Goal: Ask a question

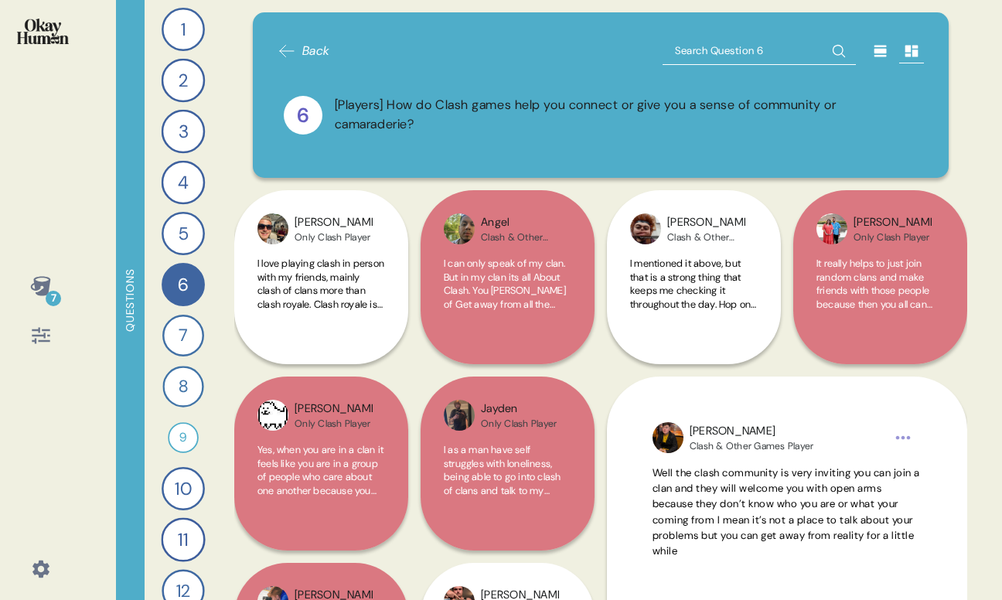
click at [33, 276] on icon at bounding box center [41, 286] width 22 height 22
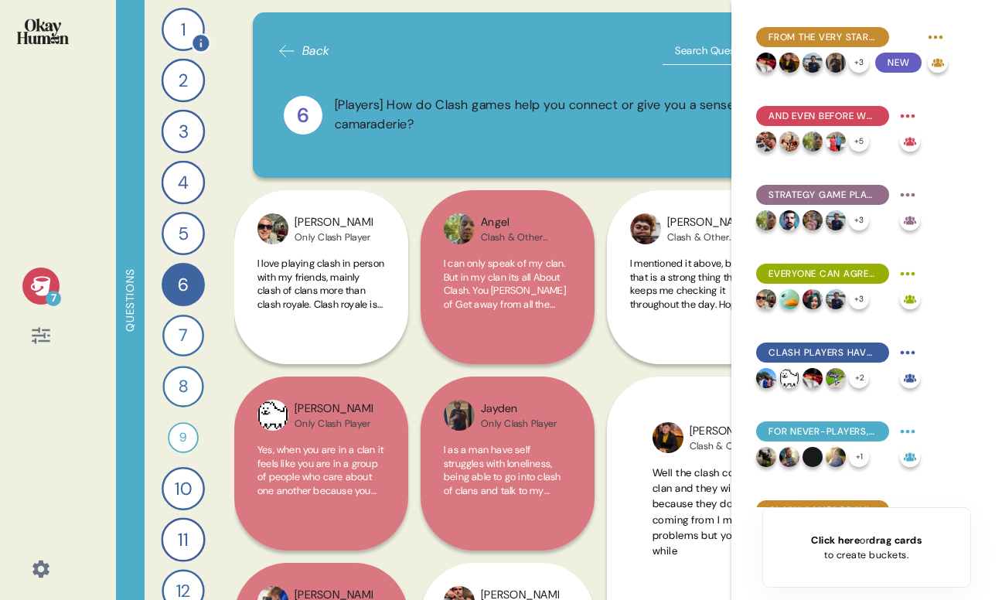
click at [192, 29] on div "1" at bounding box center [183, 29] width 43 height 43
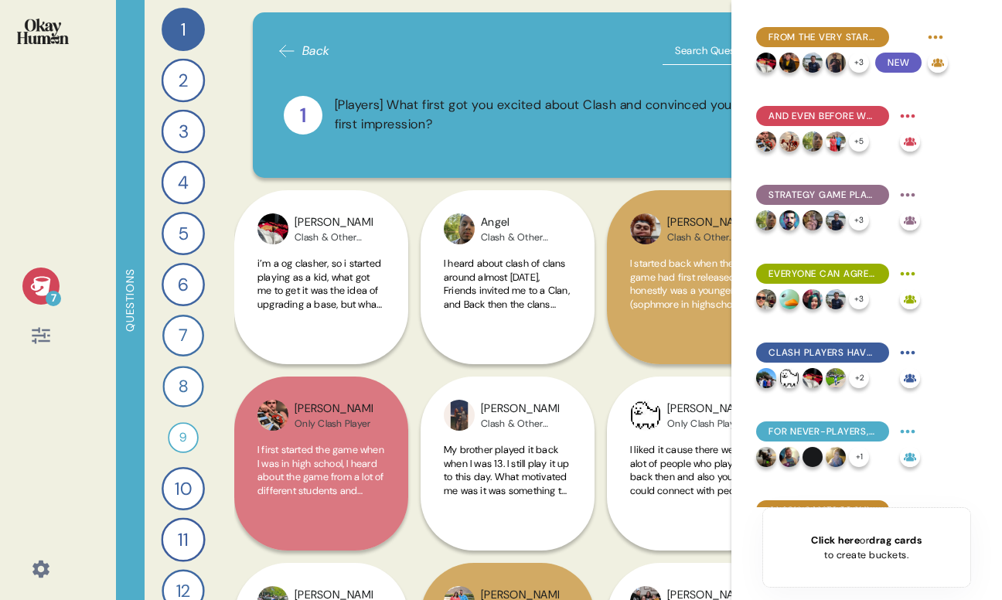
click at [288, 43] on icon at bounding box center [287, 51] width 19 height 19
click at [281, 47] on icon at bounding box center [287, 51] width 19 height 19
click at [35, 264] on div "7" at bounding box center [40, 300] width 81 height 600
click at [39, 277] on icon at bounding box center [40, 285] width 20 height 19
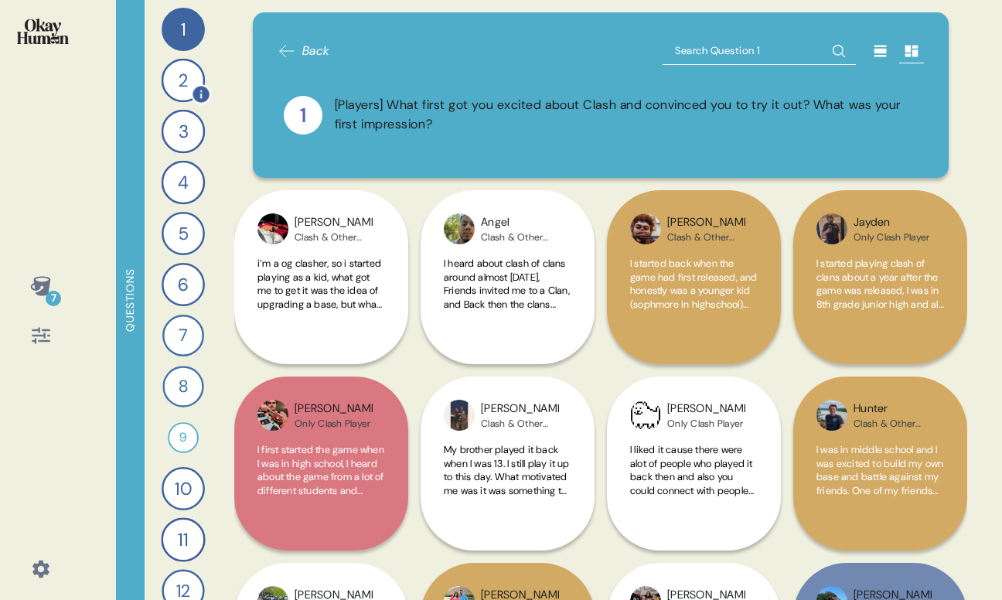
click at [183, 76] on div "2" at bounding box center [184, 81] width 44 height 44
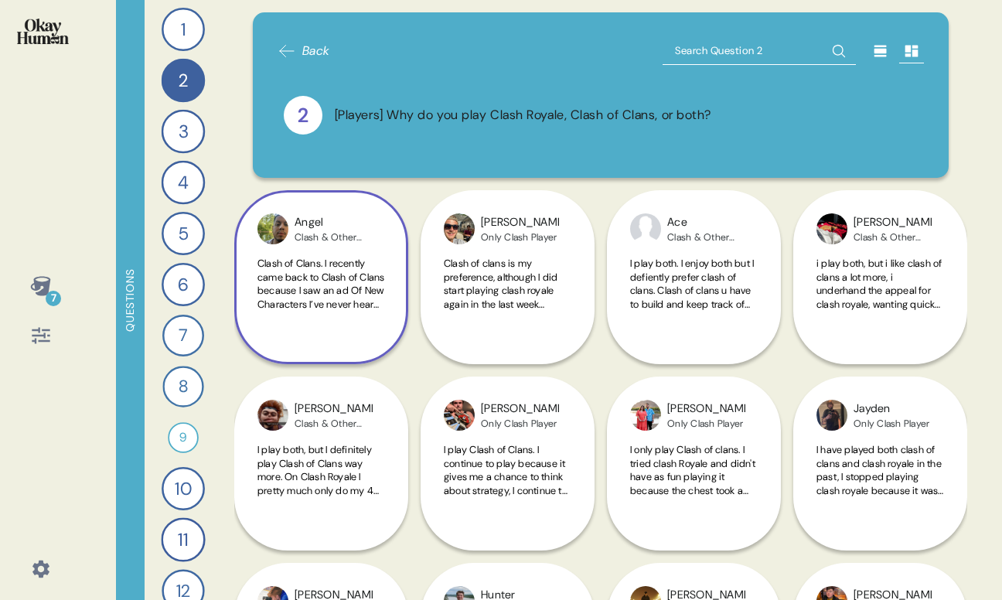
click at [362, 315] on div "Clash of Clans. I recently came back to Clash of Clans because I saw an ad Of N…" at bounding box center [321, 293] width 128 height 72
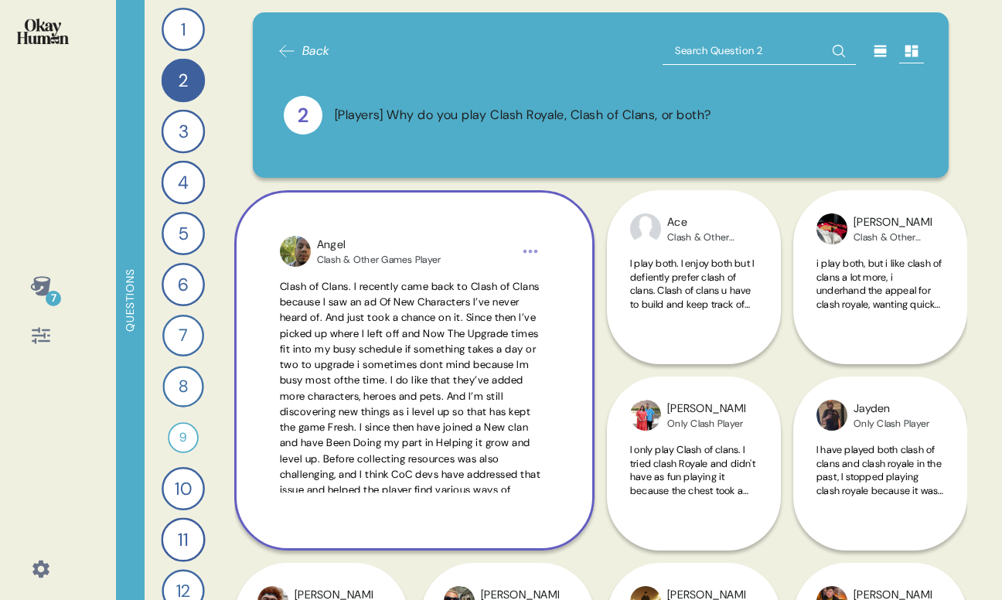
scroll to position [37, 0]
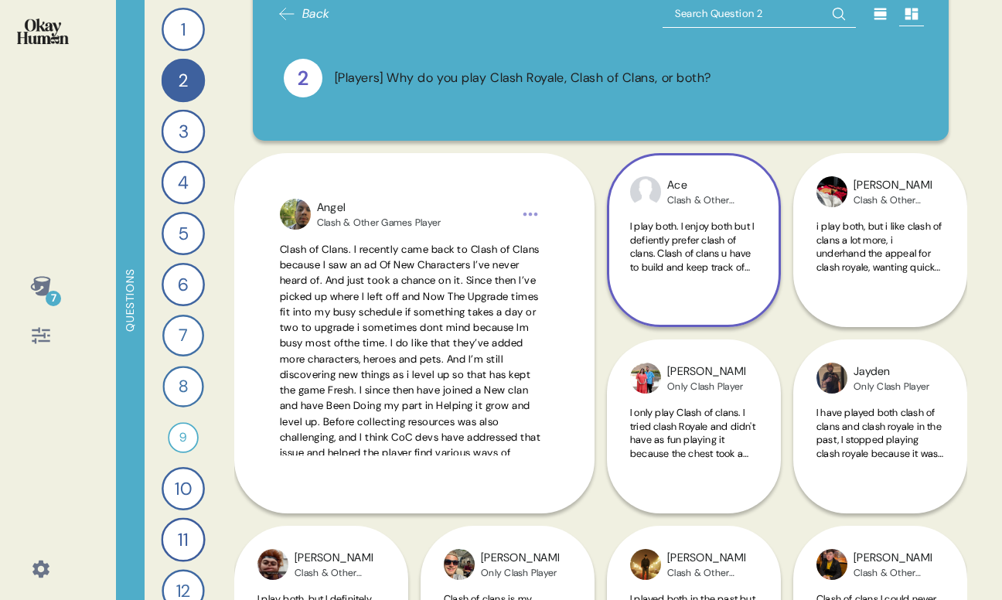
click at [675, 263] on span "I play both. I enjoy both but I defiently prefer clash of clans. Clash of clans…" at bounding box center [694, 328] width 128 height 216
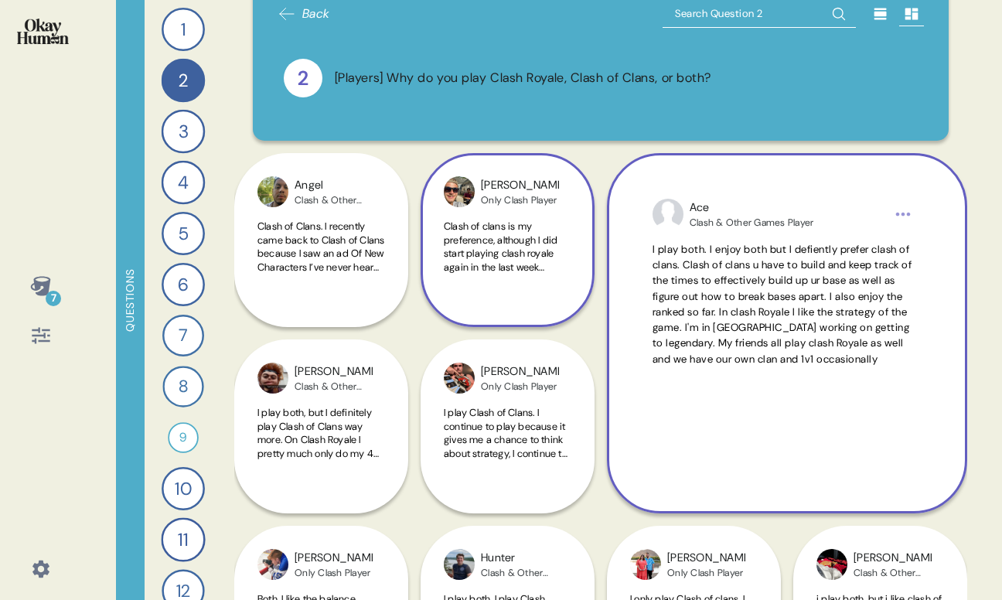
click at [536, 264] on span "Clash of clans is my preference, although I did start playing clash royale agai…" at bounding box center [508, 348] width 128 height 257
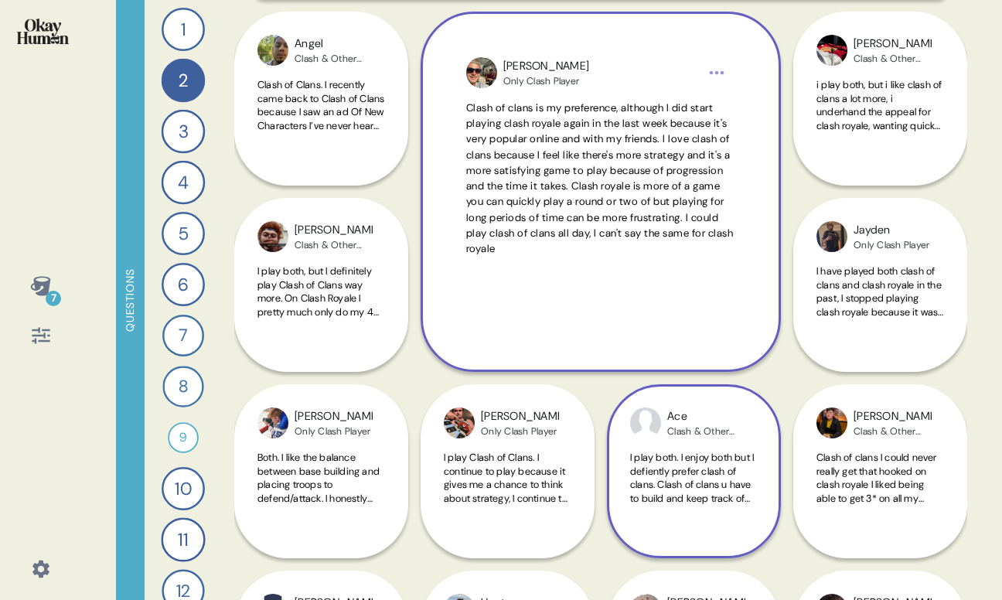
scroll to position [190, 0]
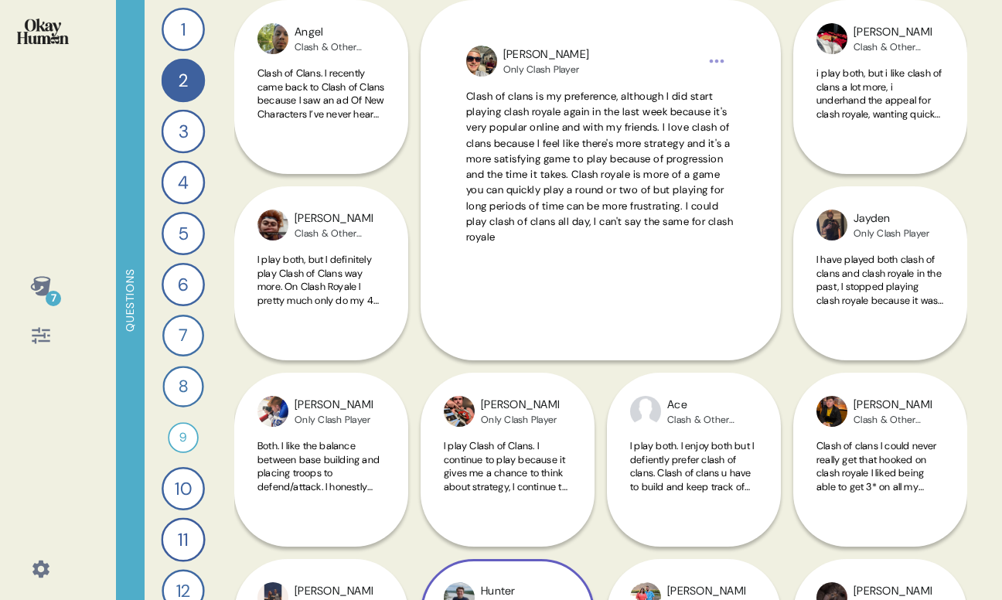
click at [540, 455] on div "Hunter Clash & Other Games Player I play both. I play Clash Royale more so righ…" at bounding box center [508, 553] width 174 height 360
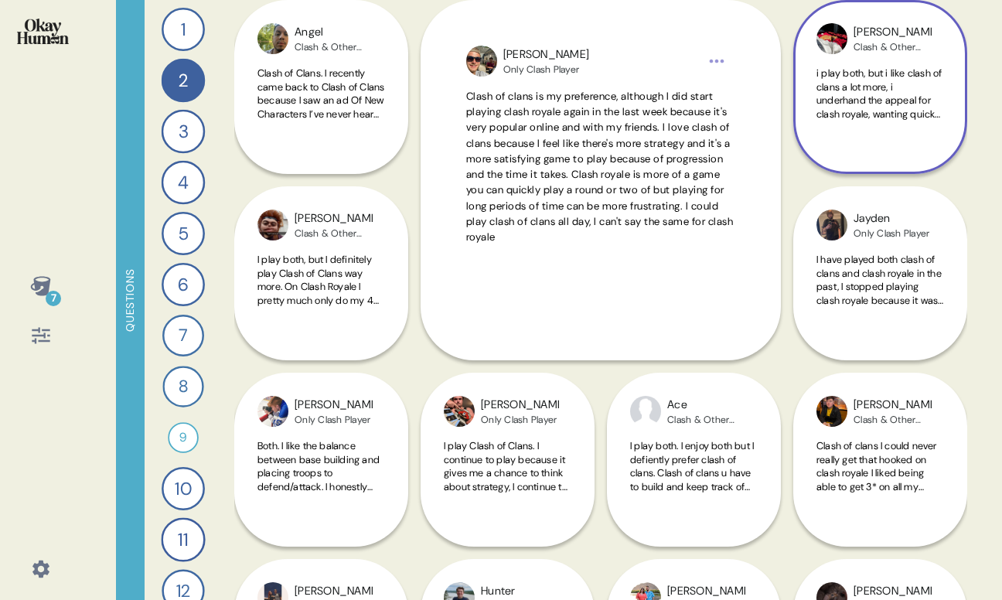
scroll to position [0, 0]
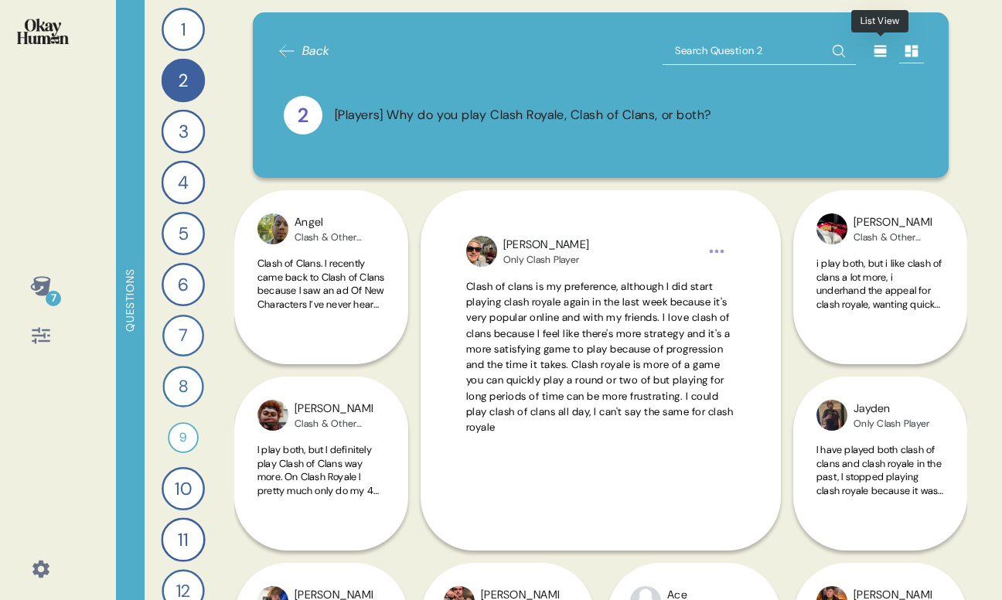
click at [880, 52] on icon at bounding box center [880, 52] width 12 height 12
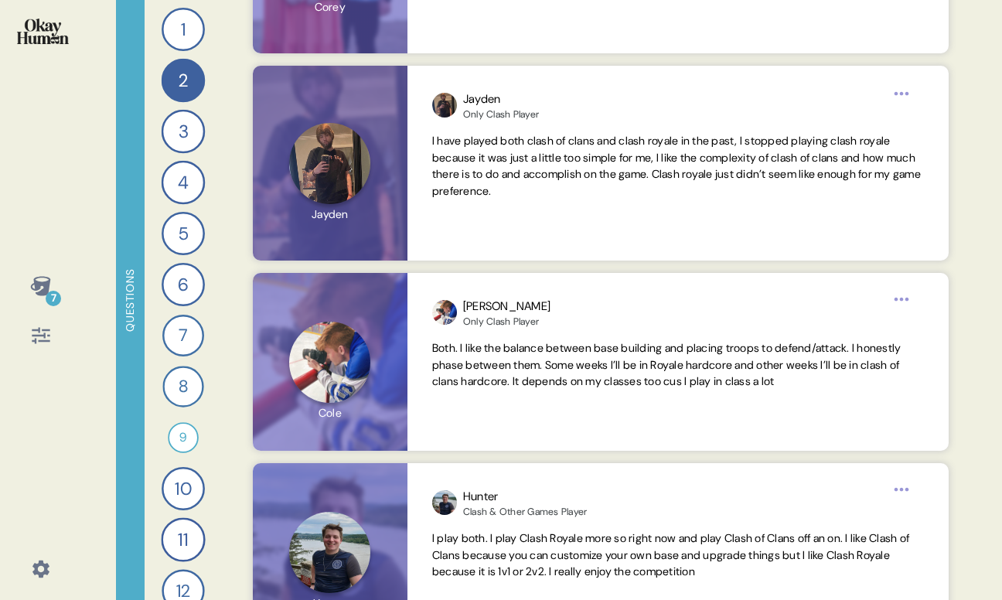
scroll to position [1763, 0]
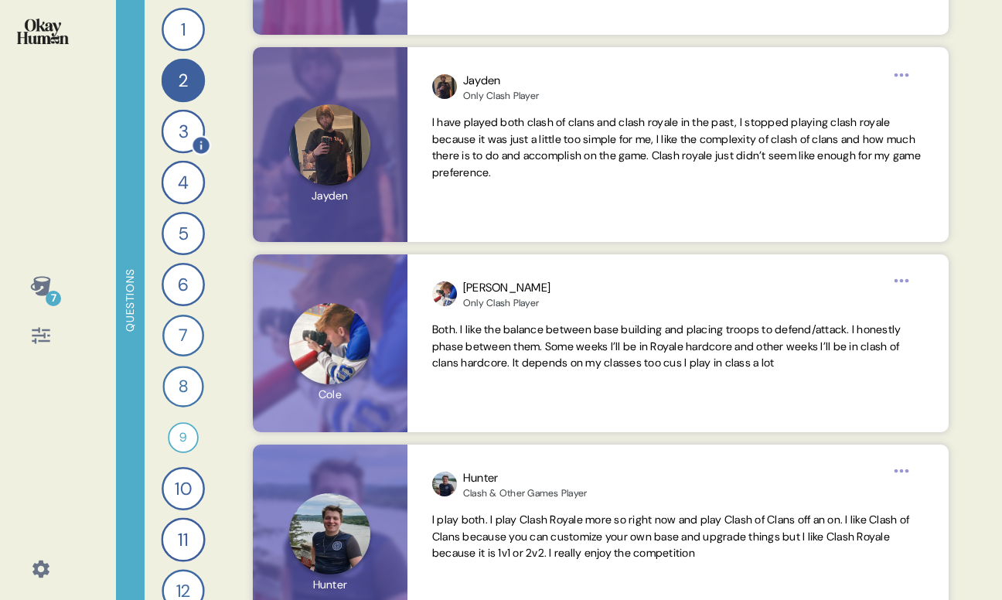
click at [176, 124] on div "3" at bounding box center [184, 132] width 44 height 44
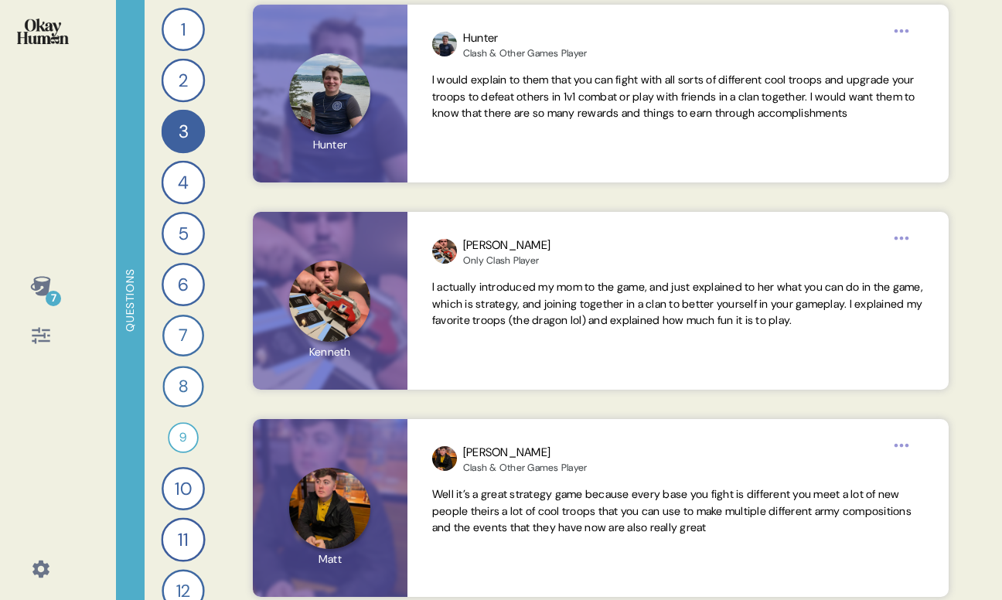
scroll to position [910, 0]
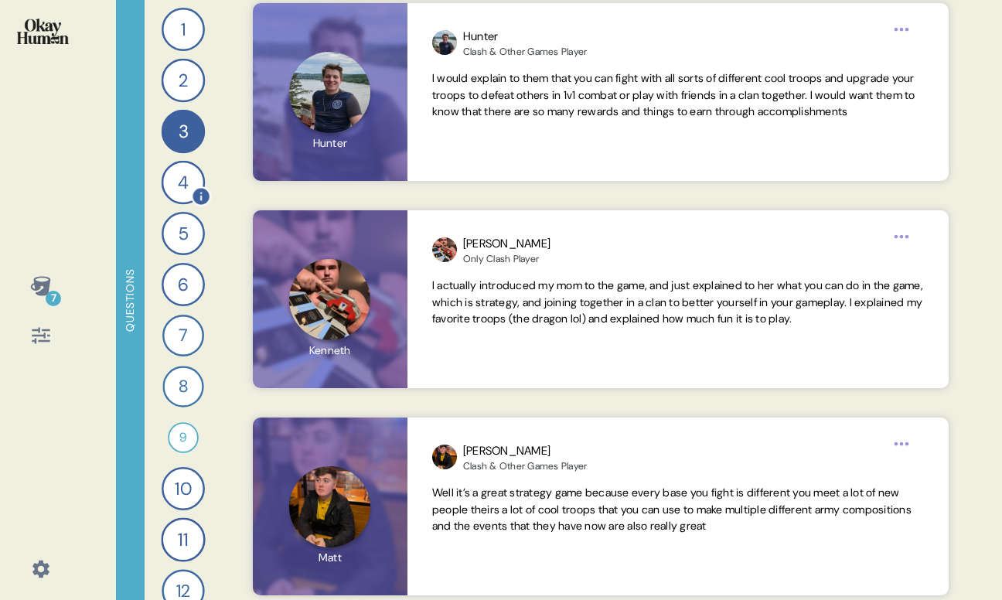
click at [186, 184] on div "4" at bounding box center [184, 183] width 44 height 44
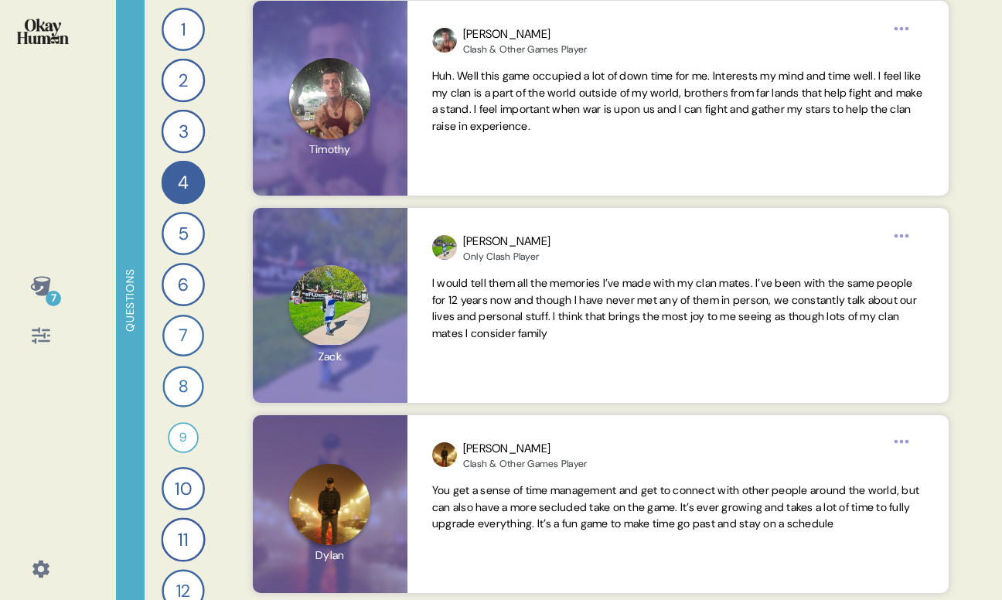
scroll to position [1436, 0]
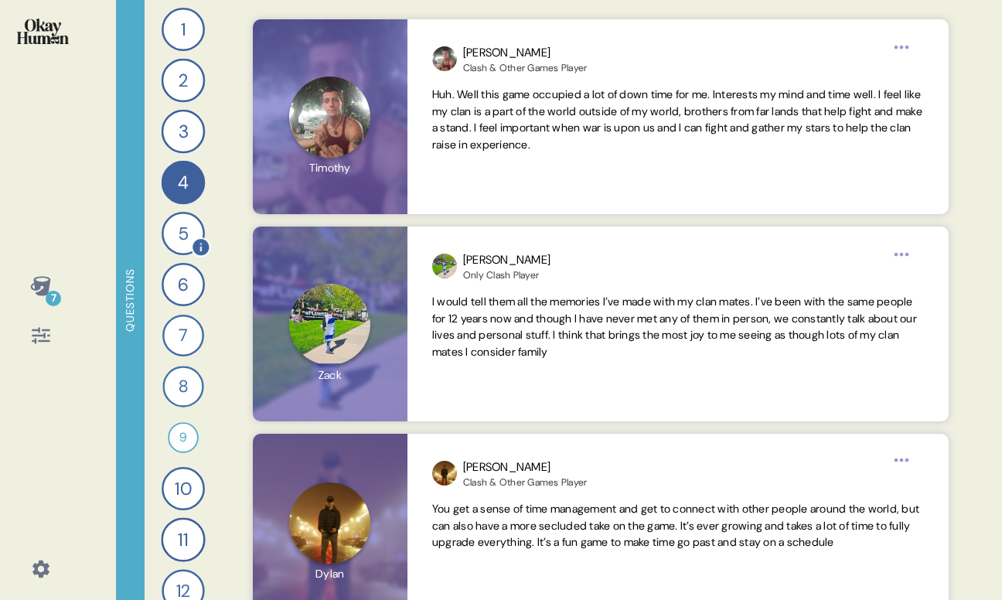
click at [190, 228] on div "5" at bounding box center [183, 233] width 43 height 43
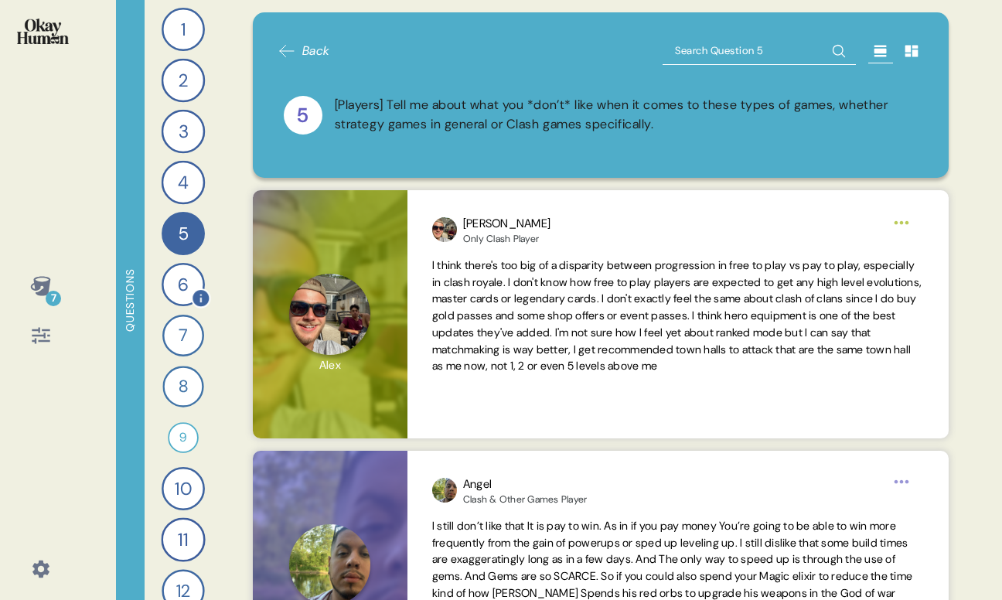
click at [179, 291] on div "6" at bounding box center [183, 284] width 43 height 43
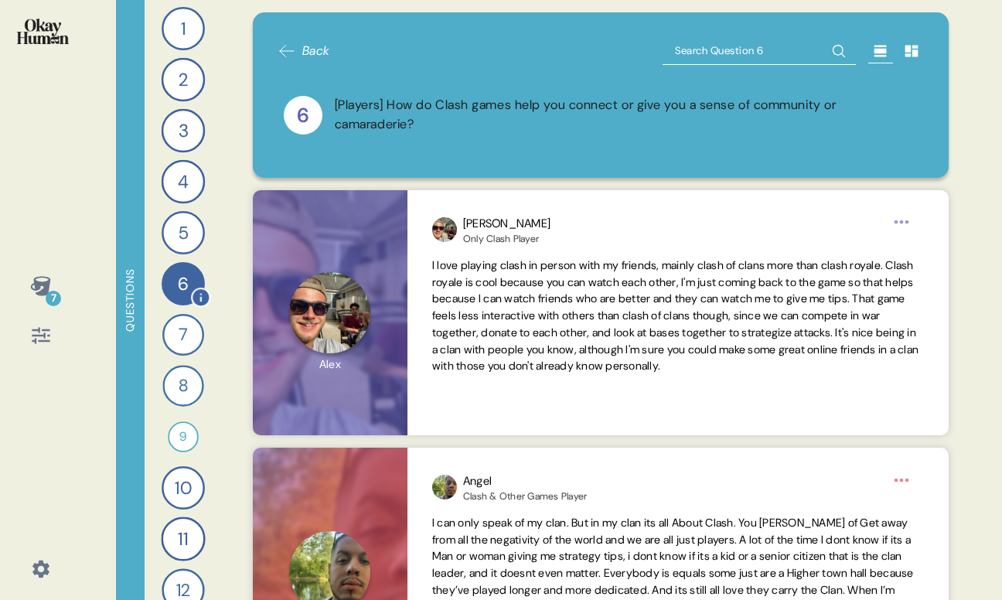
scroll to position [0, 0]
click at [177, 338] on div "7" at bounding box center [183, 336] width 42 height 42
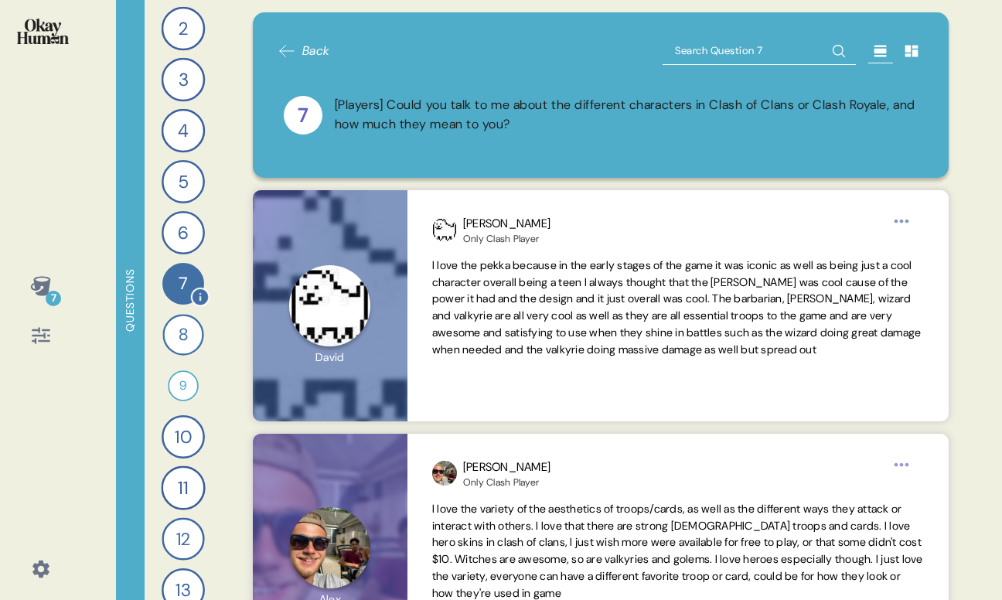
scroll to position [51, 0]
click at [173, 329] on div "8" at bounding box center [182, 335] width 41 height 41
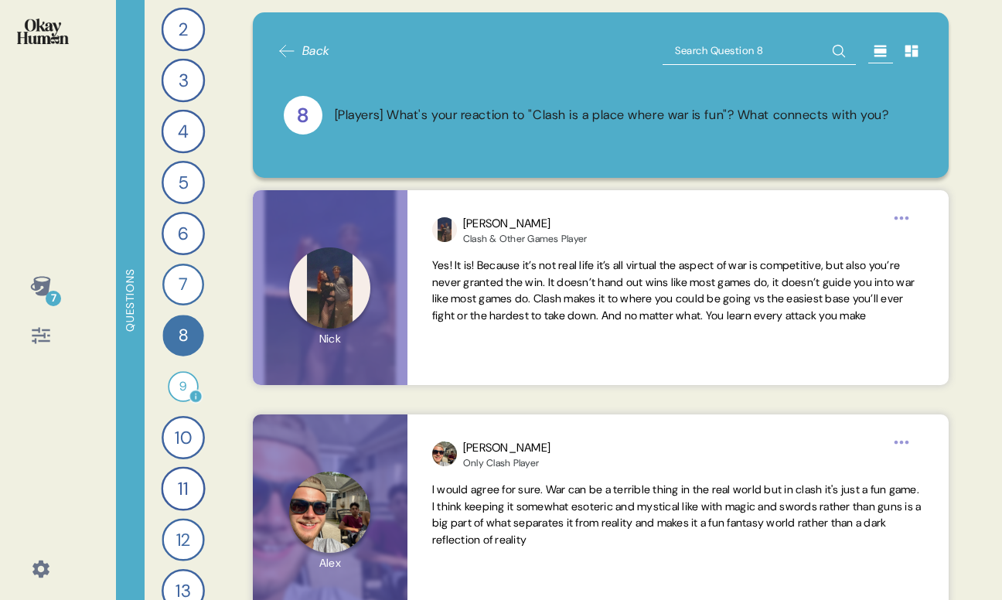
click at [186, 383] on div "9" at bounding box center [183, 386] width 31 height 31
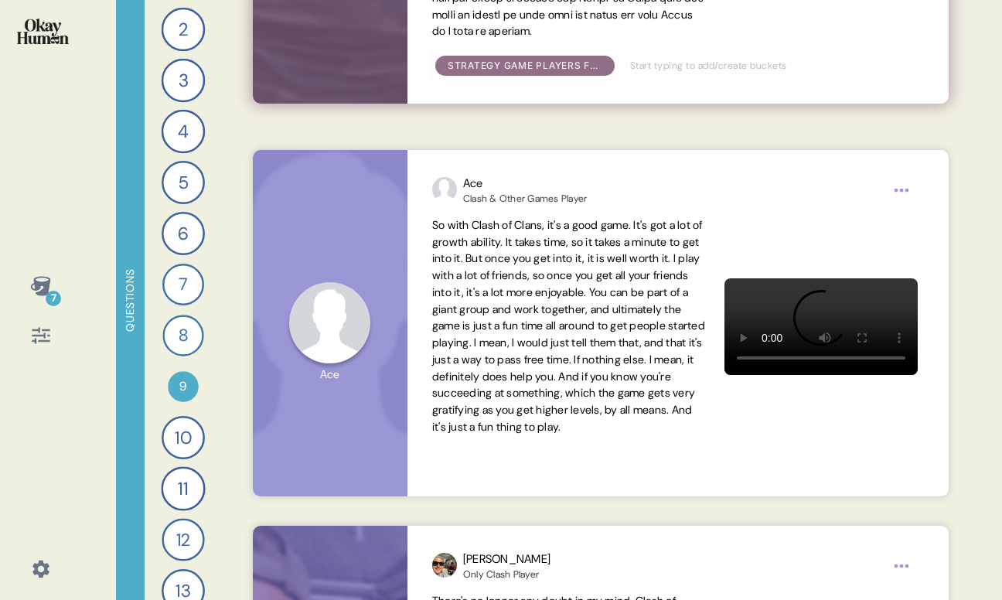
scroll to position [1444, 0]
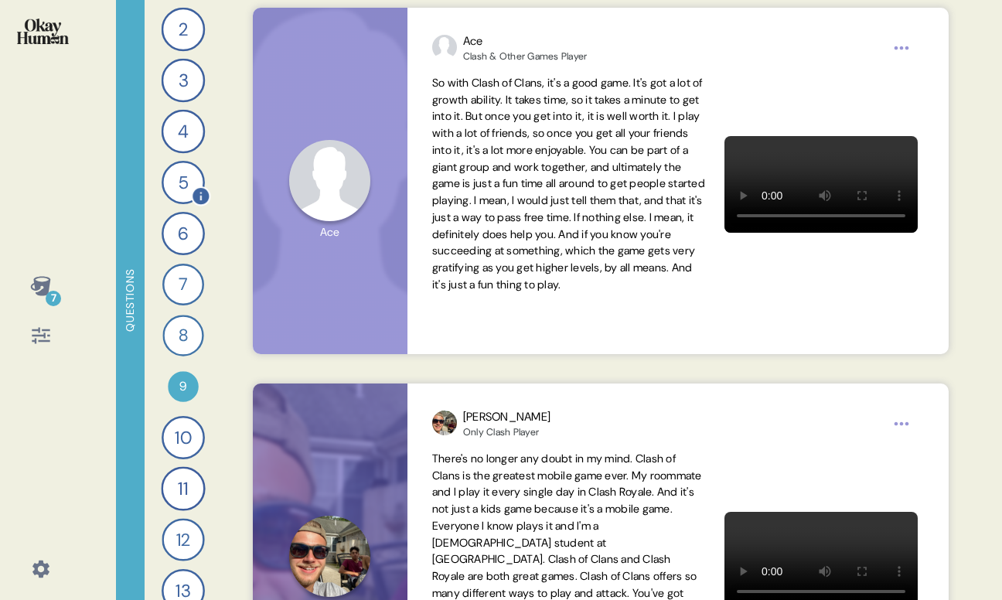
click at [175, 182] on div "5" at bounding box center [183, 182] width 43 height 43
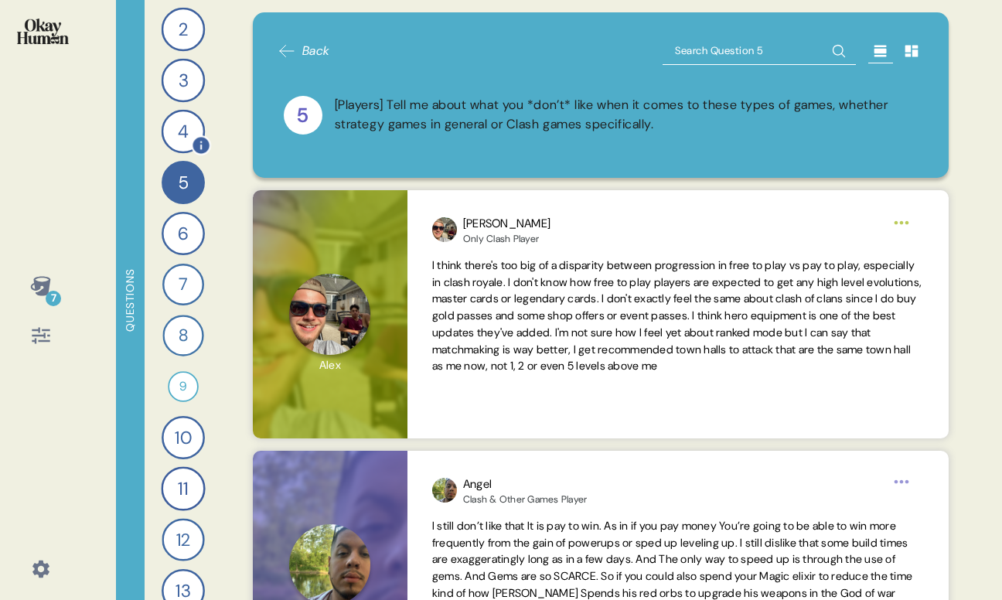
click at [173, 128] on div "4" at bounding box center [184, 132] width 44 height 44
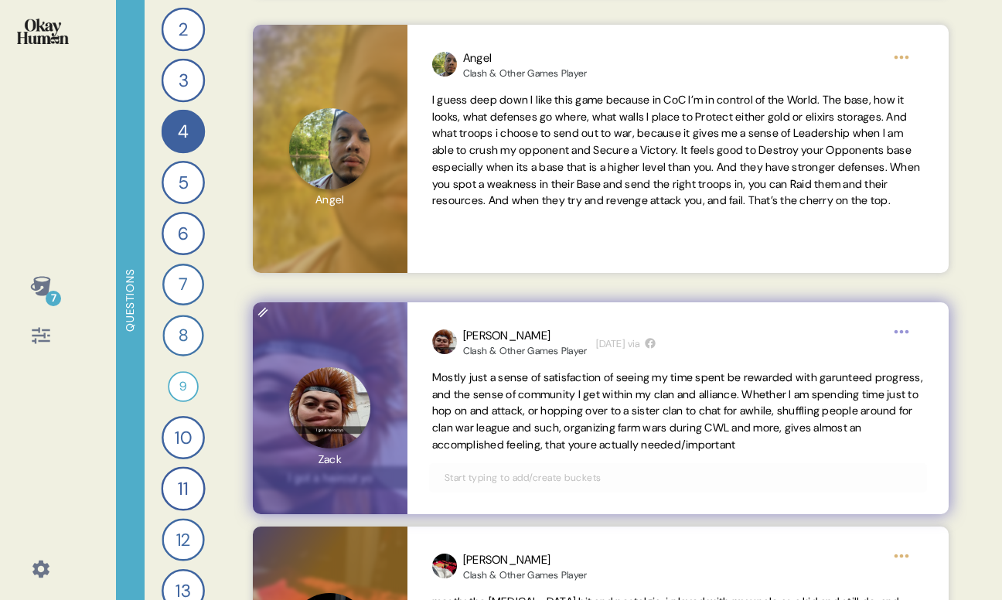
scroll to position [488, 0]
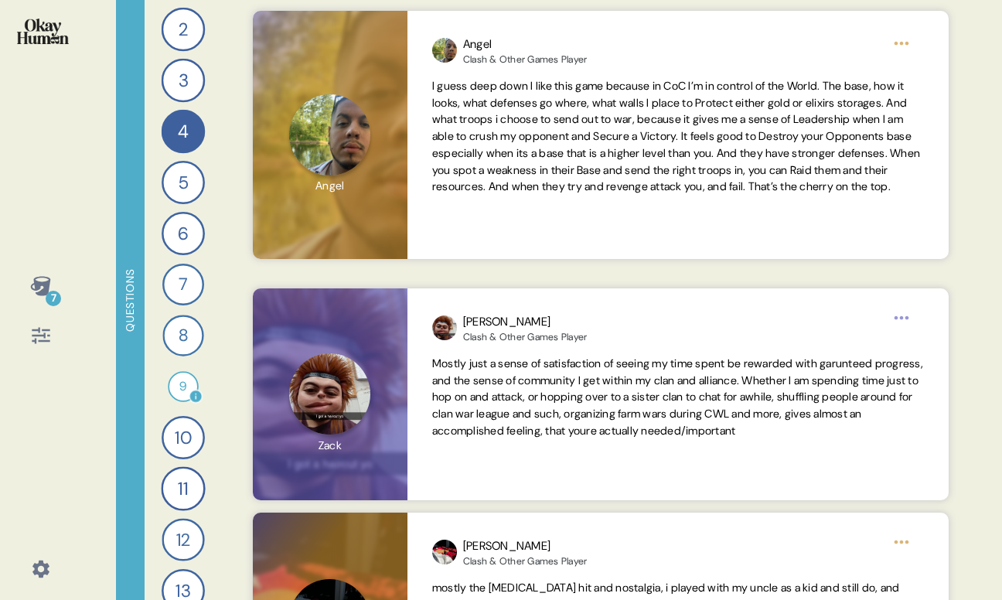
click at [172, 380] on div "9" at bounding box center [183, 386] width 31 height 31
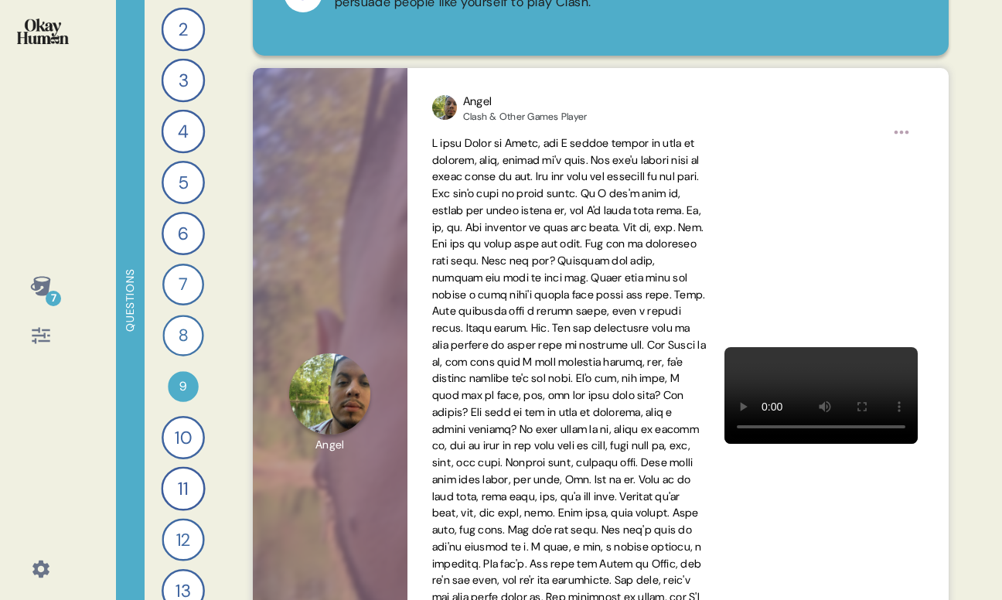
scroll to position [0, 0]
click at [180, 17] on div "1" at bounding box center [183, 29] width 43 height 43
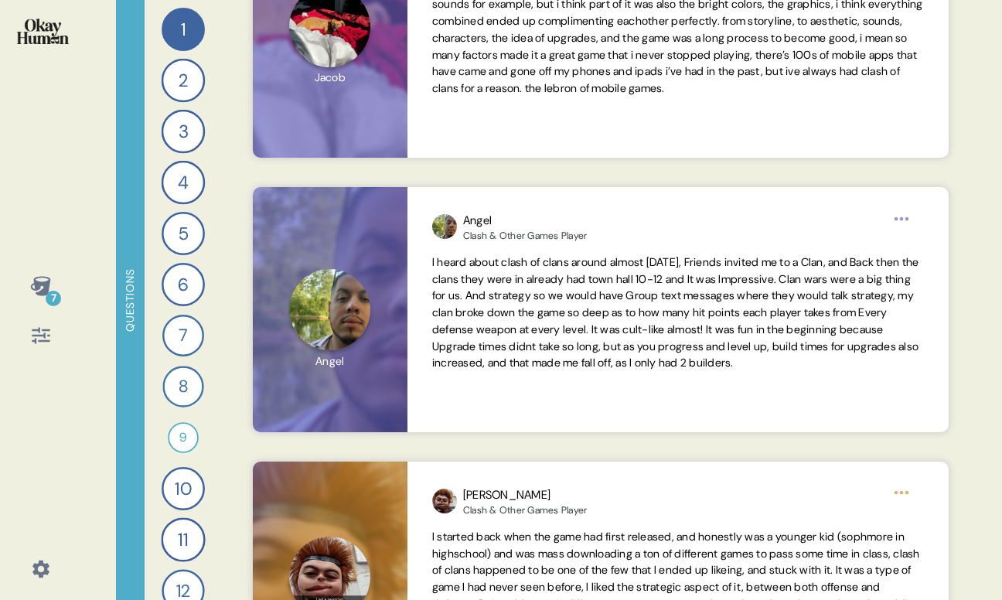
scroll to position [339, 0]
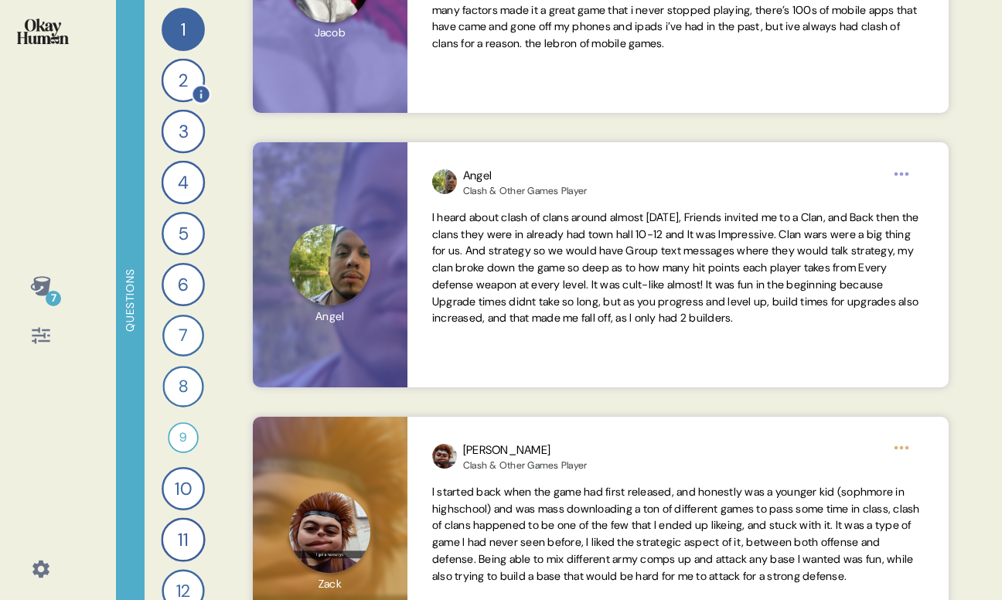
click at [172, 80] on div "2" at bounding box center [184, 81] width 44 height 44
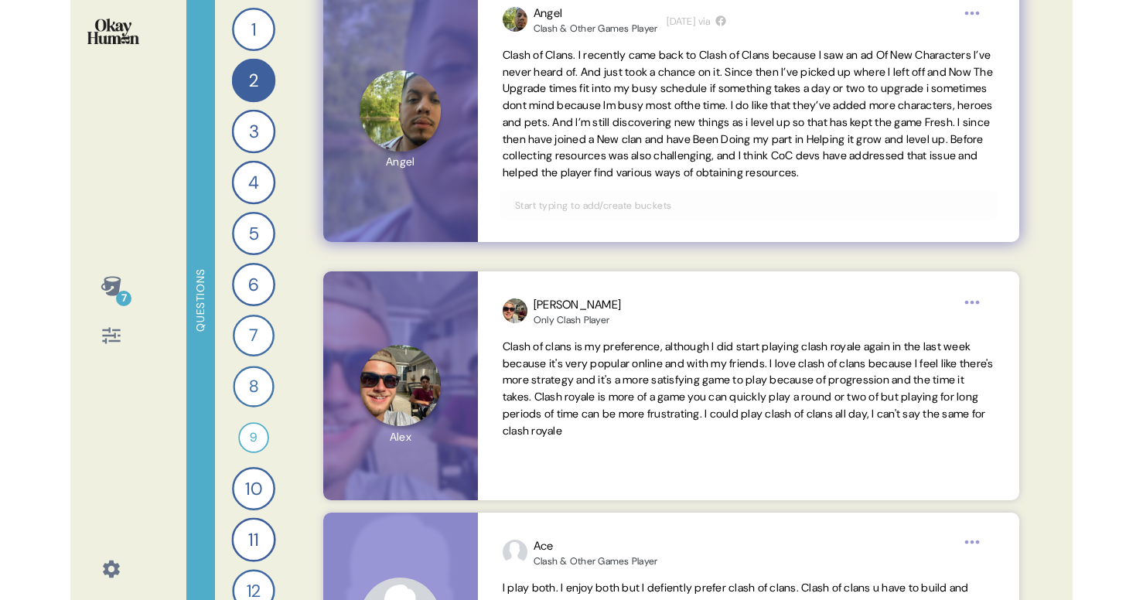
scroll to position [261, 0]
